Goal: Find contact information: Obtain details needed to contact an individual or organization

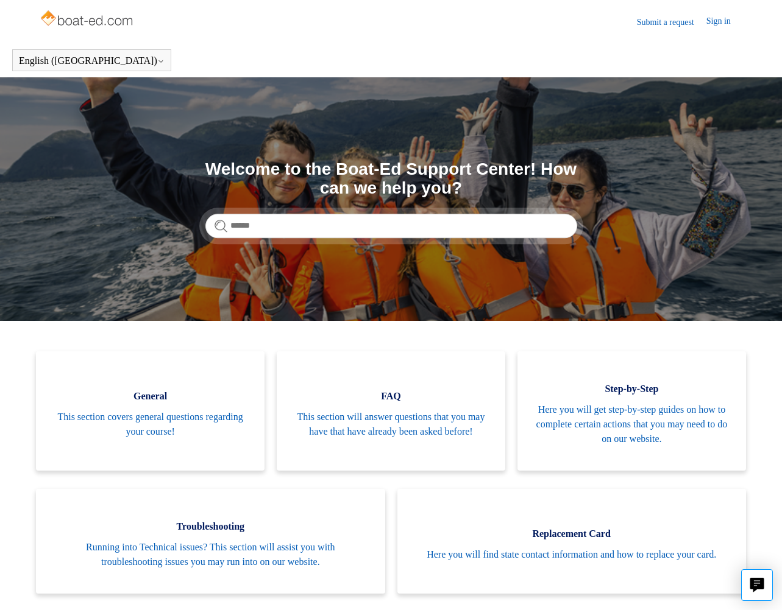
click at [714, 23] on link "Sign in" at bounding box center [724, 22] width 37 height 15
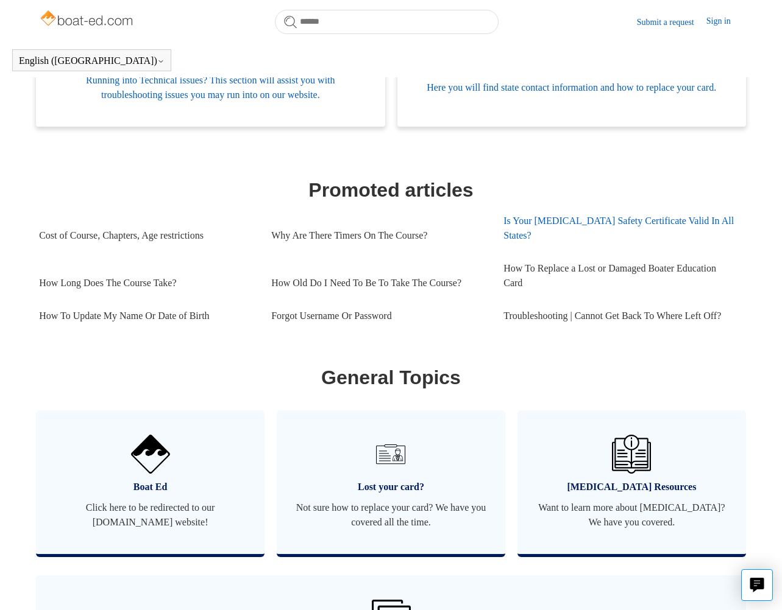
scroll to position [512, 0]
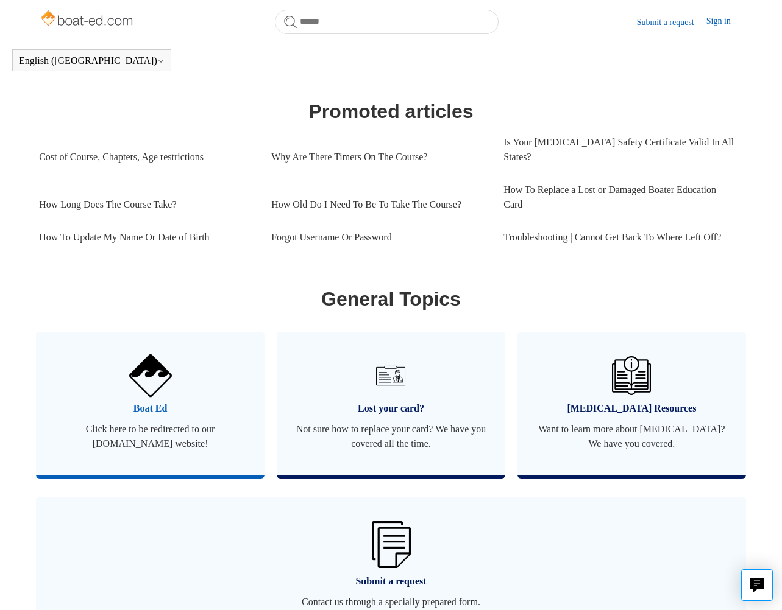
click at [153, 411] on span "Boat Ed" at bounding box center [150, 409] width 192 height 15
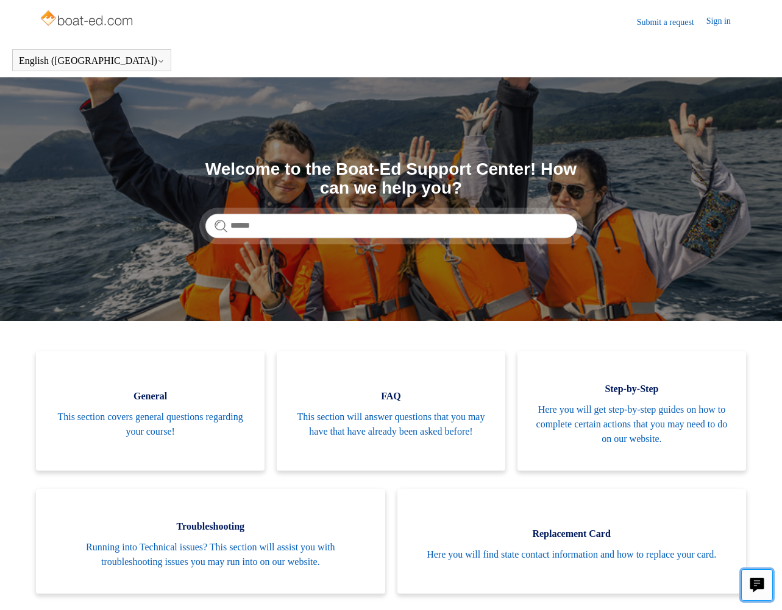
click at [757, 581] on icon "Live chat" at bounding box center [757, 583] width 6 height 5
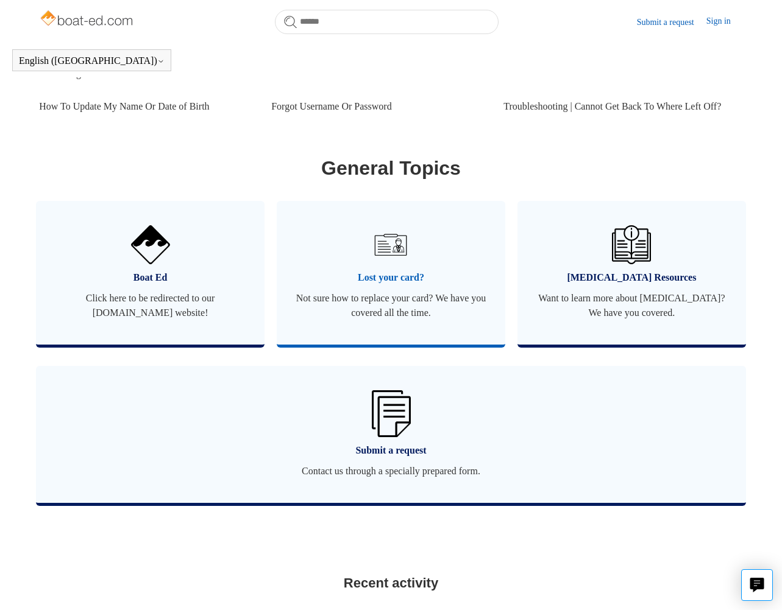
scroll to position [673, 0]
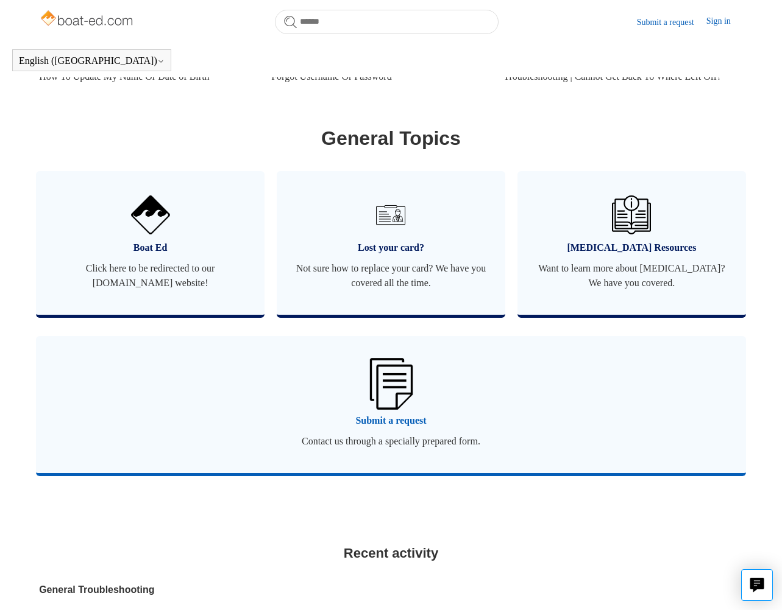
click at [397, 423] on span "Submit a request" at bounding box center [390, 421] width 673 height 15
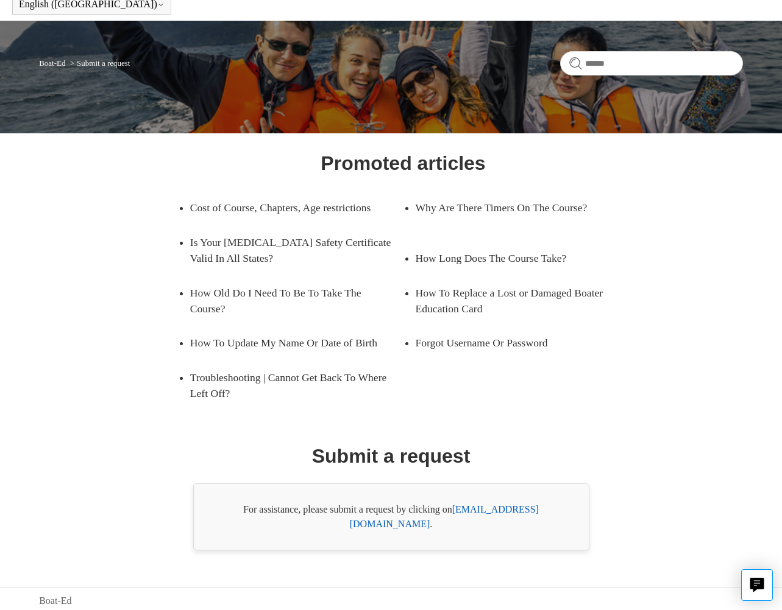
scroll to position [79, 0]
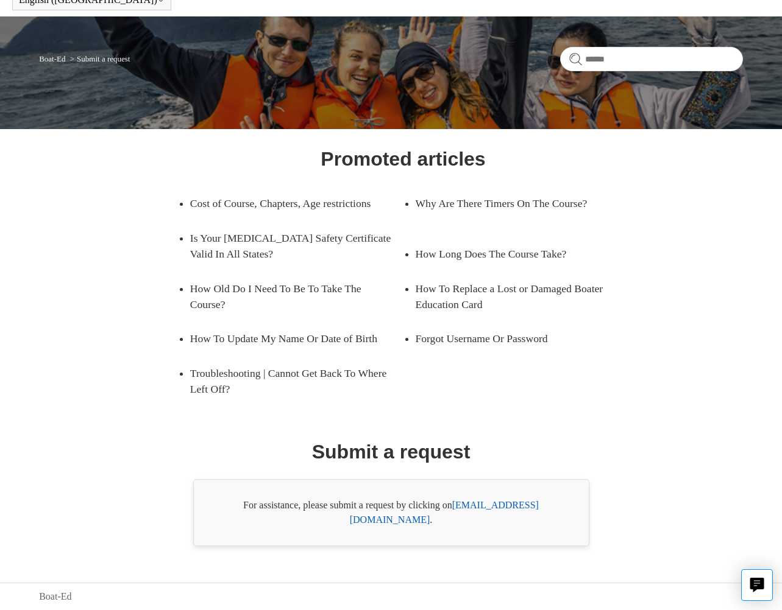
click at [480, 522] on link "support@boat-ed.com" at bounding box center [444, 512] width 189 height 25
drag, startPoint x: 554, startPoint y: 520, endPoint x: 459, endPoint y: 522, distance: 95.1
copy link "support@boat-ed.com"
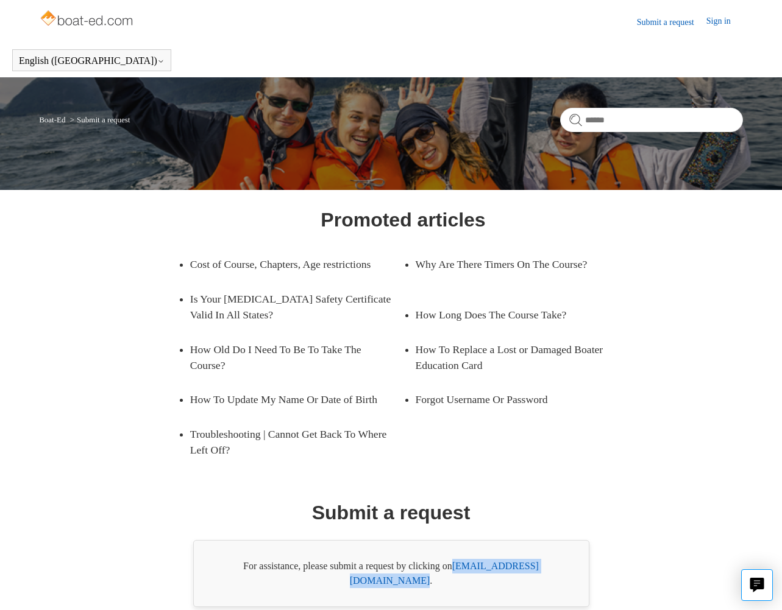
click at [97, 24] on img at bounding box center [87, 19] width 97 height 24
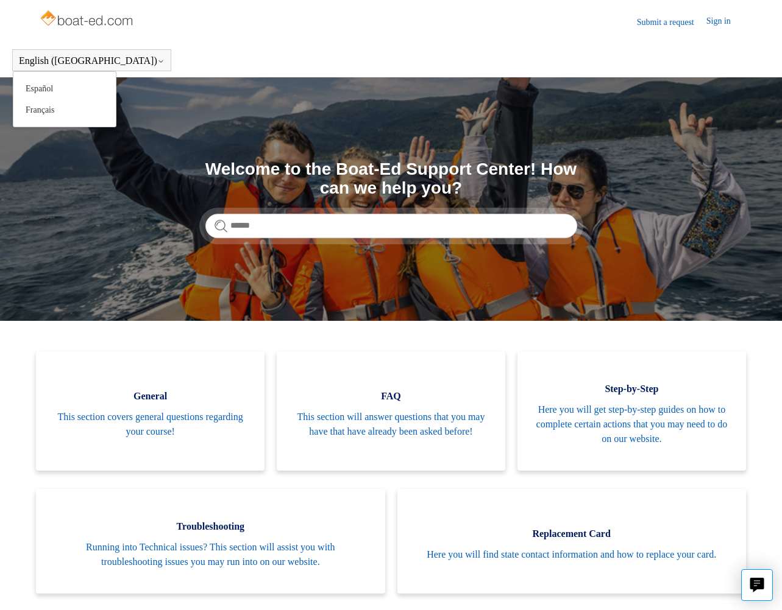
click at [157, 63] on icon at bounding box center [160, 61] width 7 height 7
click at [406, 69] on header "English ([GEOGRAPHIC_DATA]) Español [DEMOGRAPHIC_DATA]" at bounding box center [391, 60] width 782 height 34
click at [715, 24] on link "Sign in" at bounding box center [724, 22] width 37 height 15
